Goal: Information Seeking & Learning: Learn about a topic

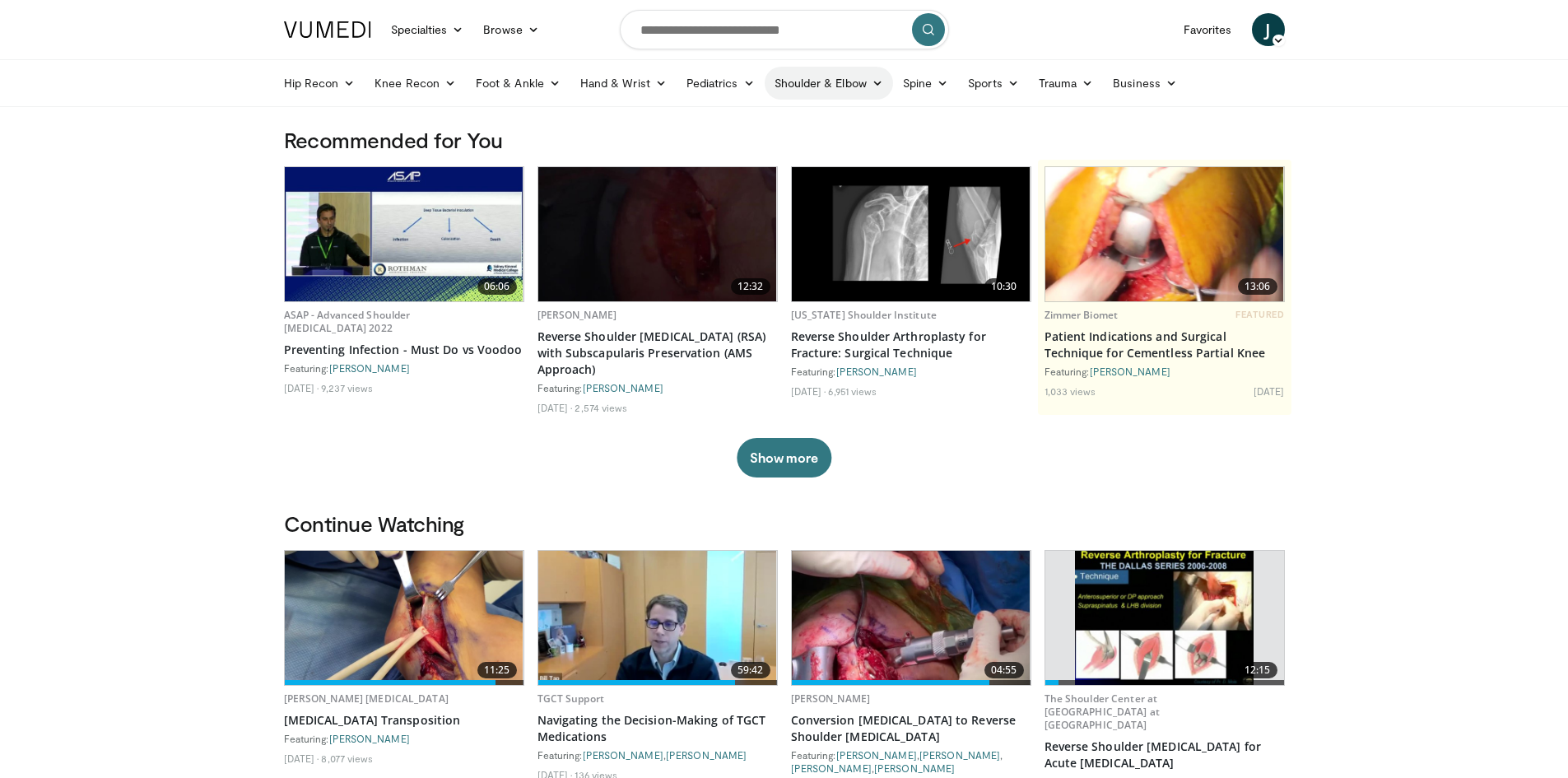
click at [823, 76] on link "Shoulder & Elbow" at bounding box center [828, 82] width 128 height 33
click at [745, 39] on input "Search topics, interventions" at bounding box center [784, 29] width 329 height 39
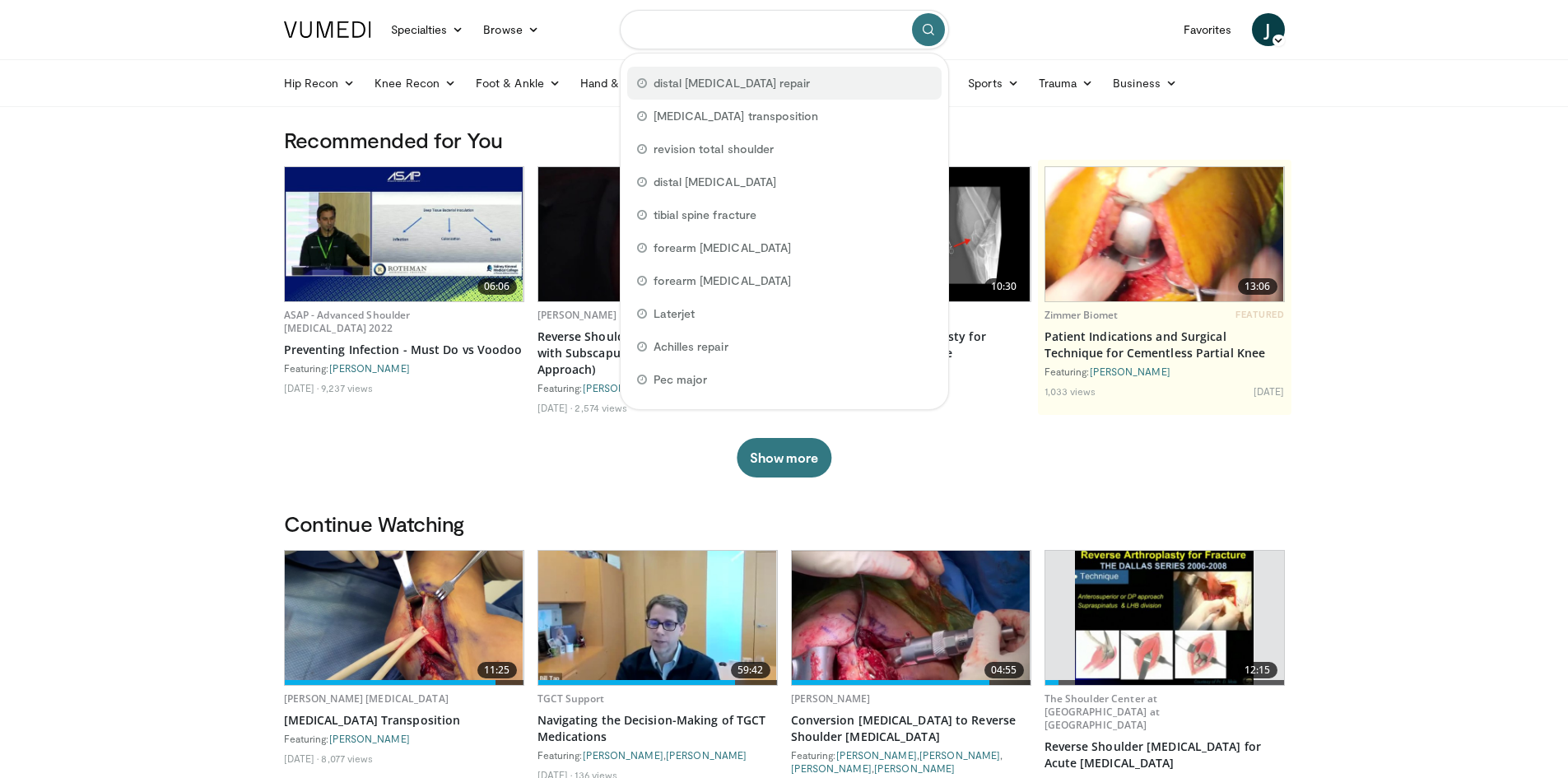
type input "**********"
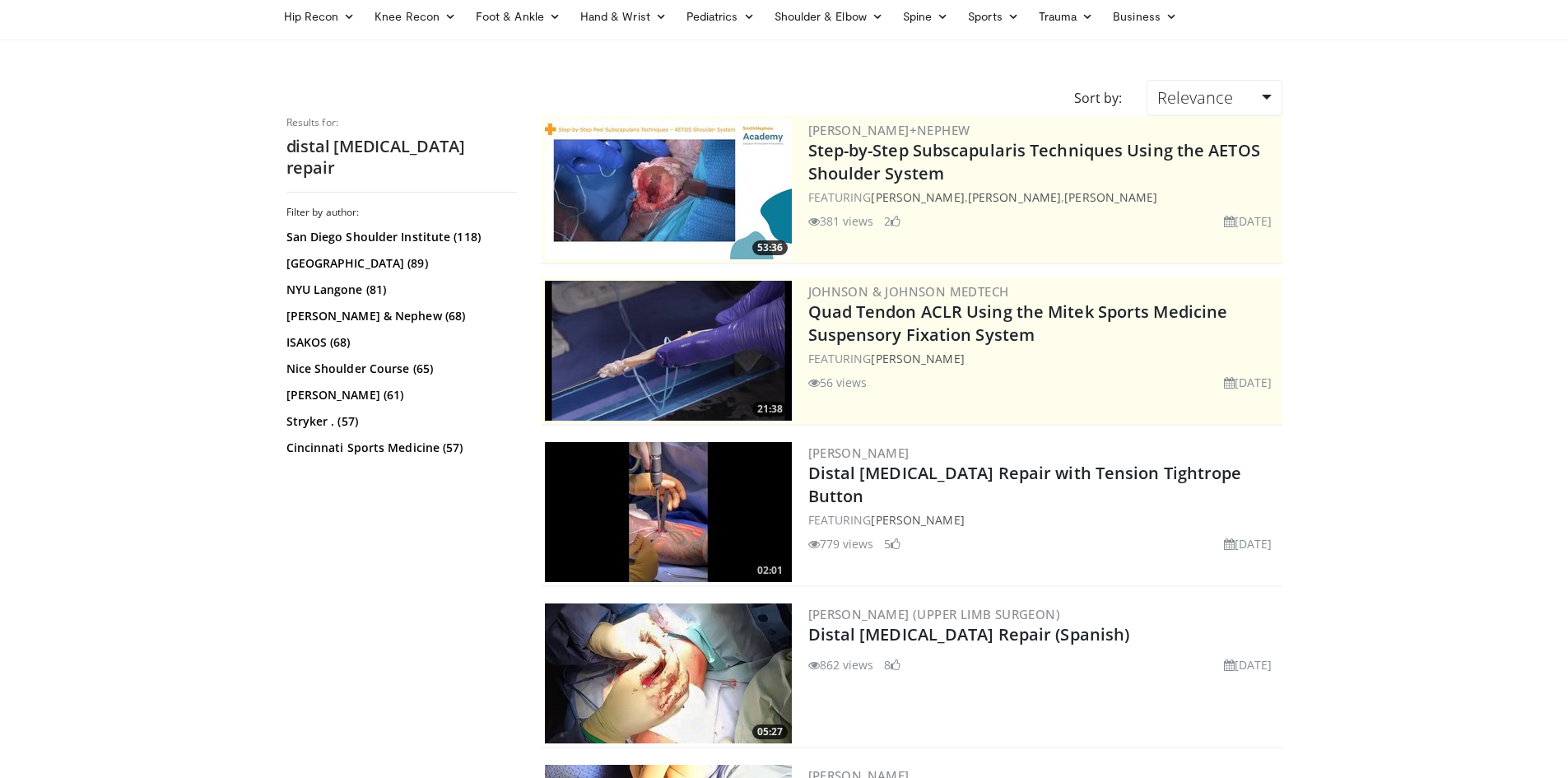
scroll to position [164, 0]
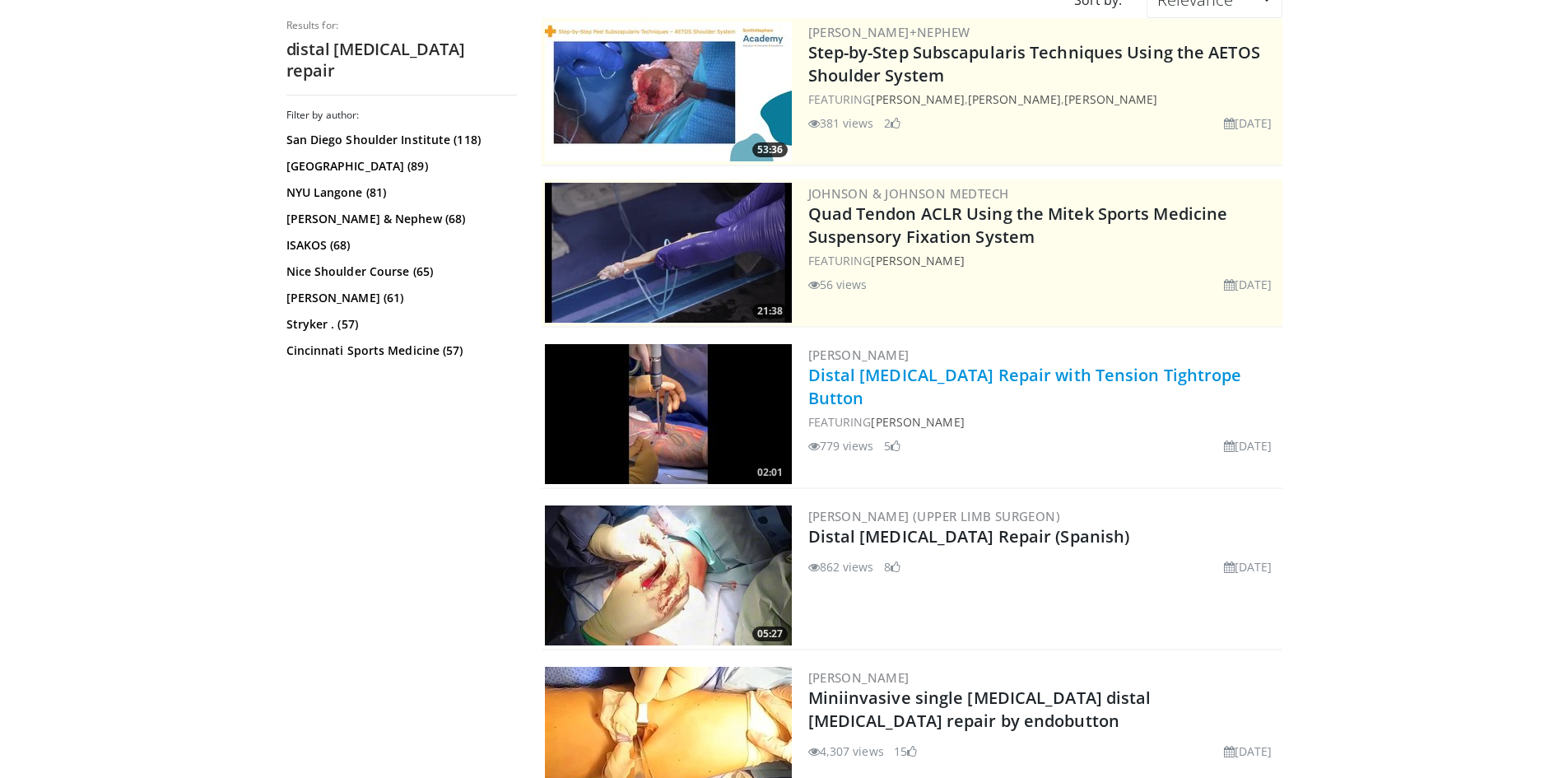
click at [1013, 380] on link "Distal Biceps Repair with Tension Tightrope Button" at bounding box center [1025, 387] width 434 height 45
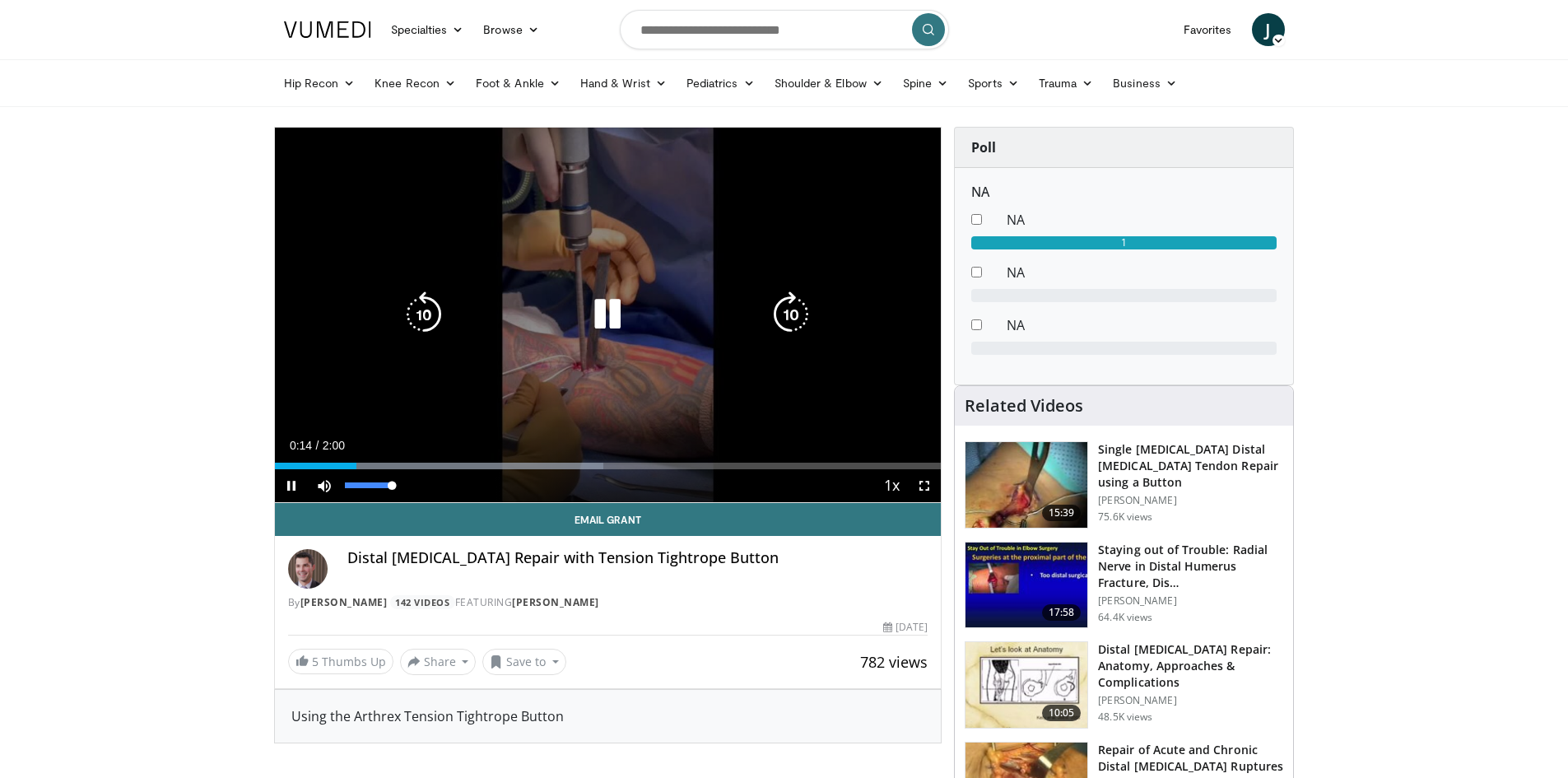
drag, startPoint x: 399, startPoint y: 487, endPoint x: 423, endPoint y: 492, distance: 24.5
click at [422, 493] on div "Mute 100%" at bounding box center [365, 485] width 115 height 33
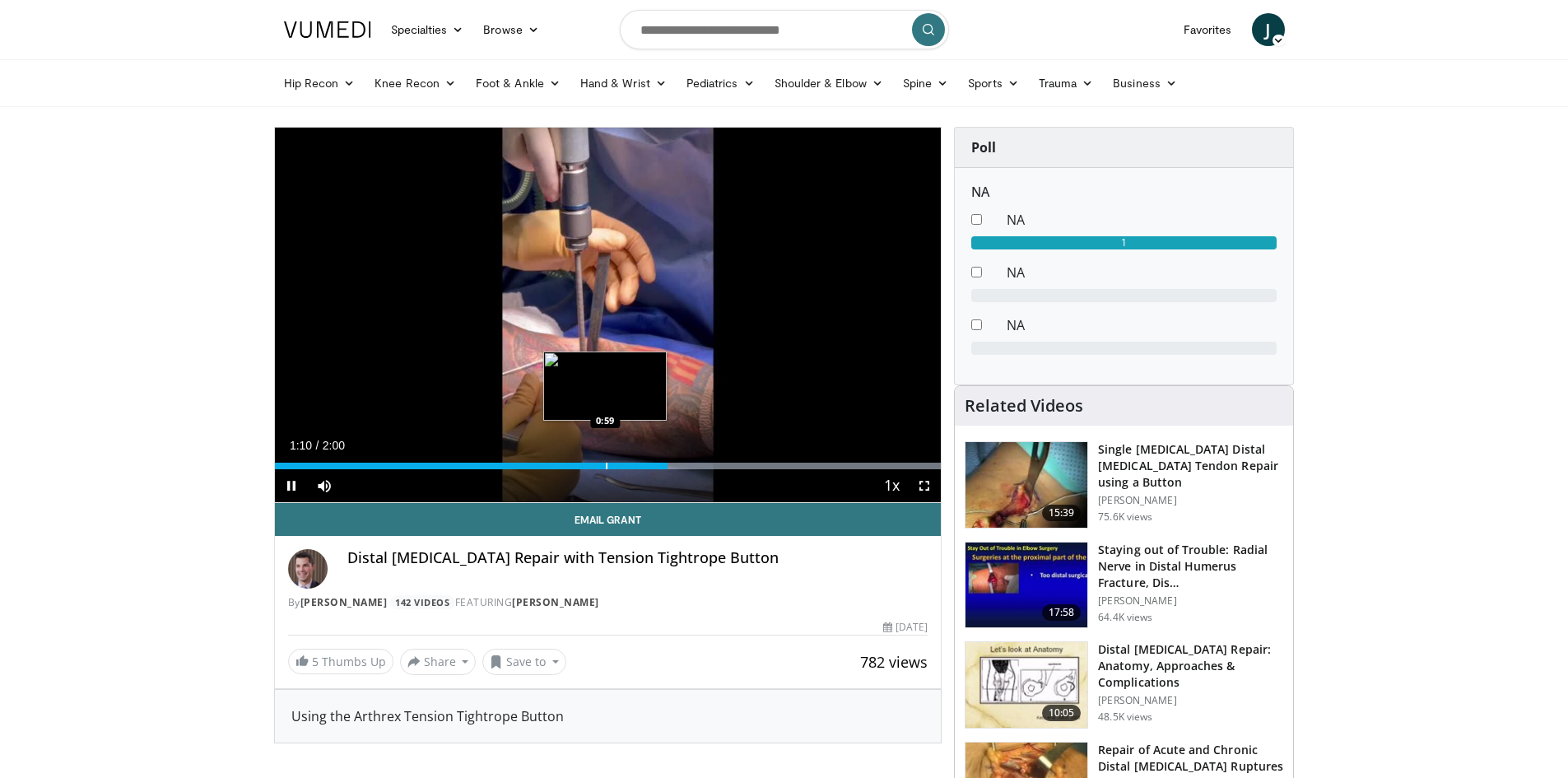
click at [603, 459] on div "Loaded : 100.00% 1:10 0:59" at bounding box center [608, 462] width 667 height 16
click at [574, 462] on div "Loaded : 100.00% 1:06 0:54" at bounding box center [608, 466] width 667 height 7
click at [661, 467] on div "1:20" at bounding box center [498, 466] width 447 height 7
click at [584, 461] on div "Loaded : 100.00% 1:11 0:55" at bounding box center [608, 462] width 667 height 16
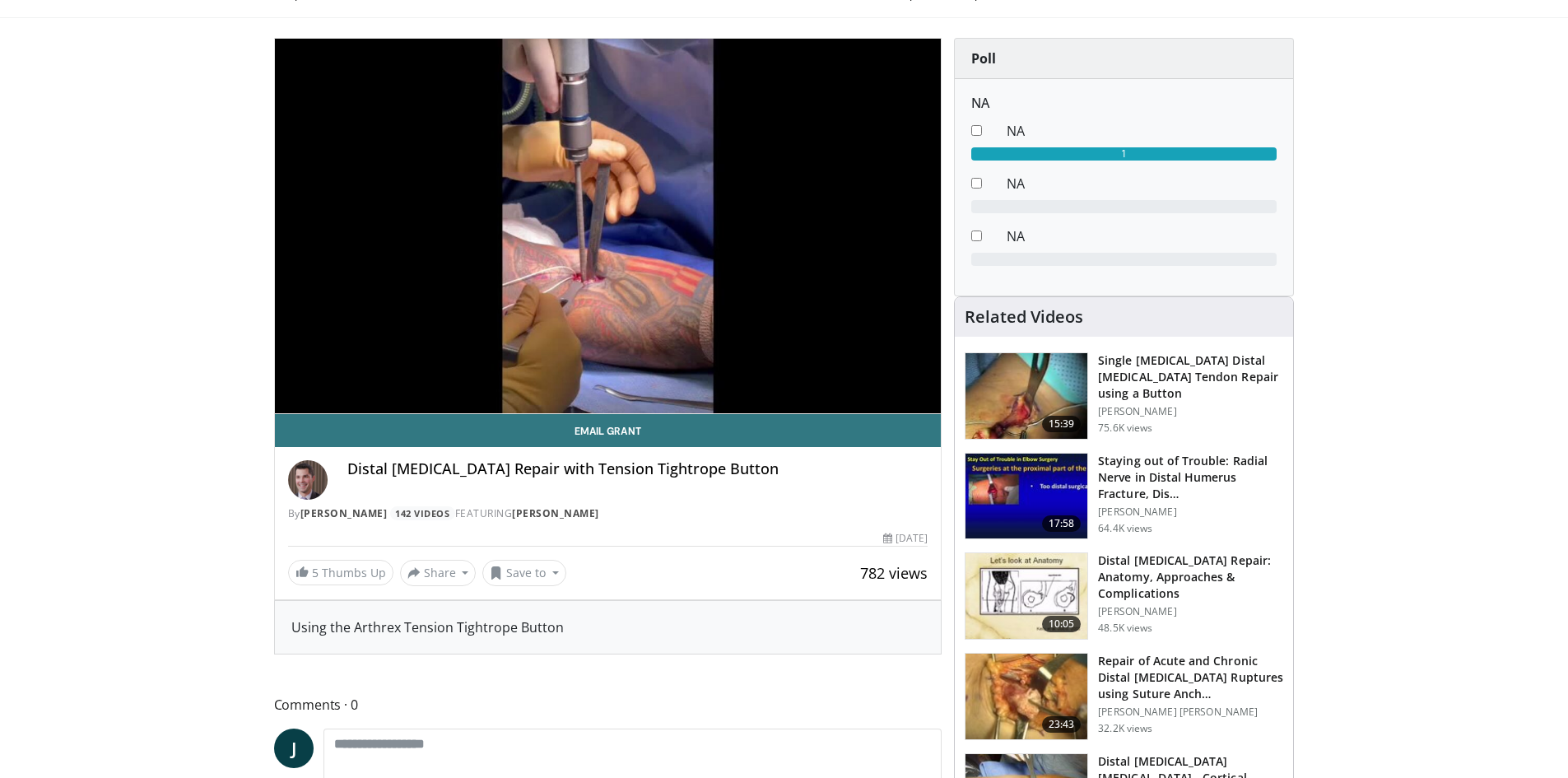
scroll to position [82, 0]
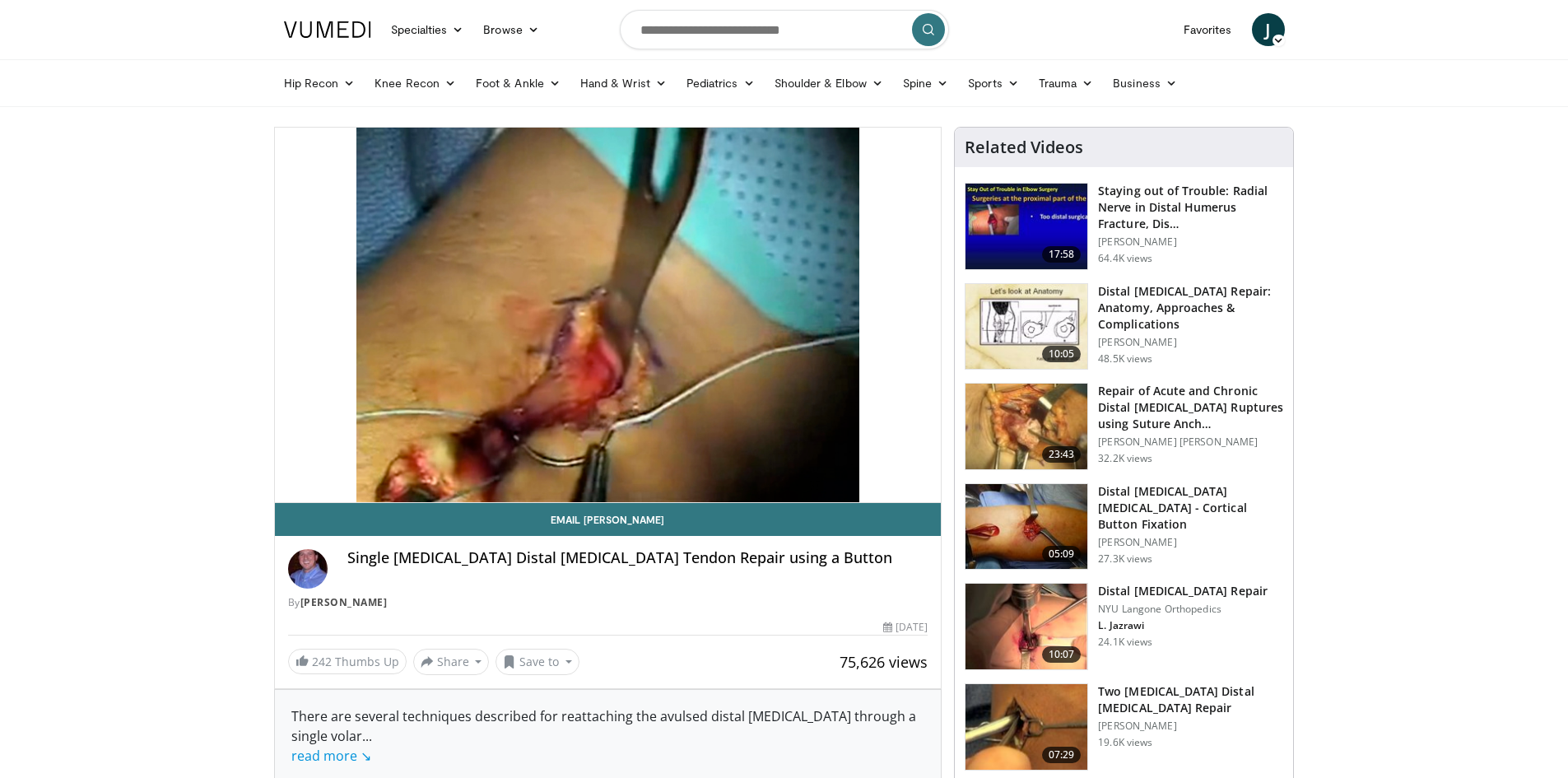
click at [605, 466] on div "10 seconds Tap to unmute" at bounding box center [608, 315] width 667 height 374
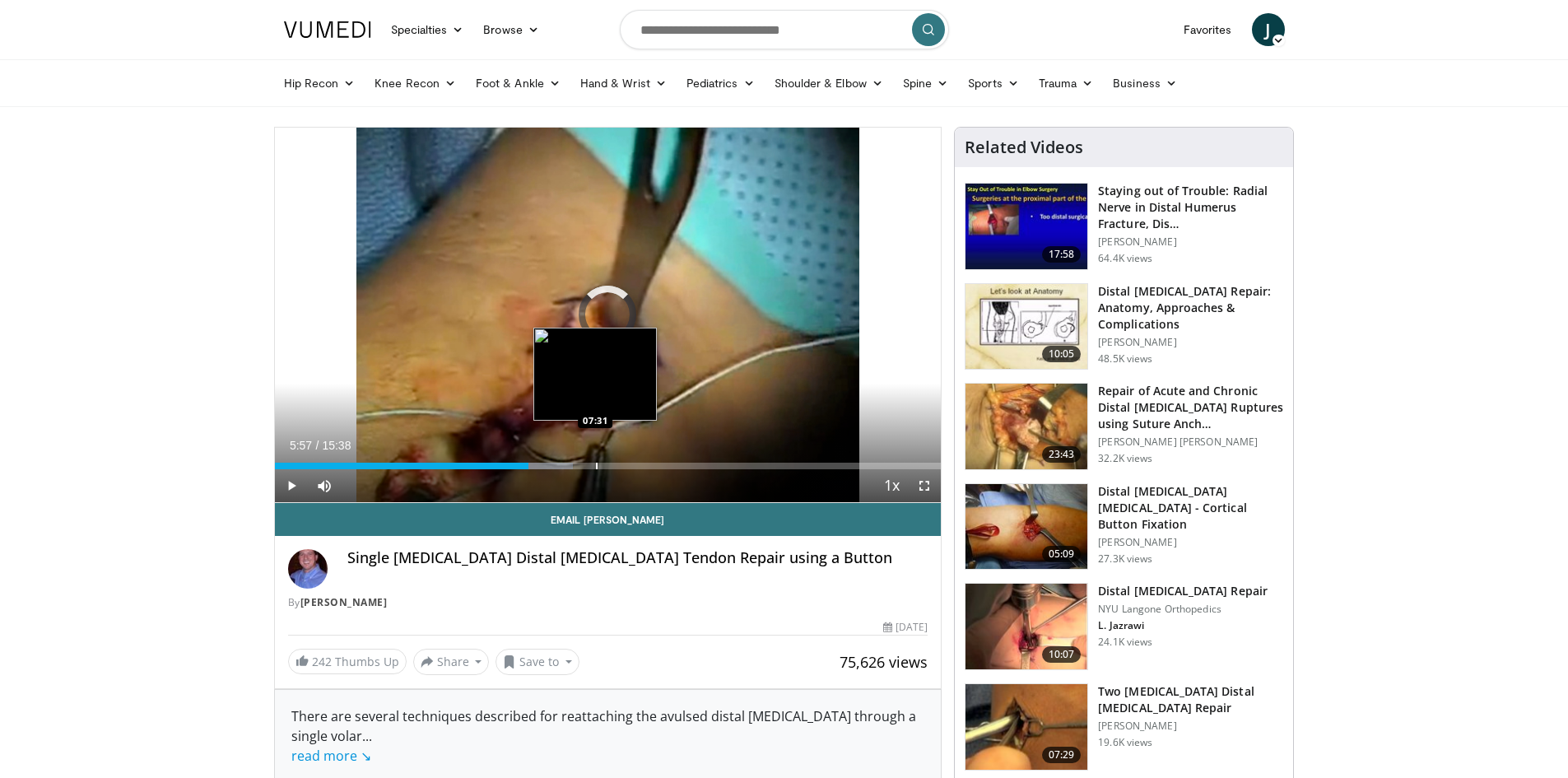
click at [596, 462] on div "Progress Bar" at bounding box center [596, 466] width 2 height 7
click at [622, 465] on div "Progress Bar" at bounding box center [623, 466] width 2 height 7
click at [637, 466] on div "Progress Bar" at bounding box center [638, 466] width 2 height 7
